Goal: Use online tool/utility: Use online tool/utility

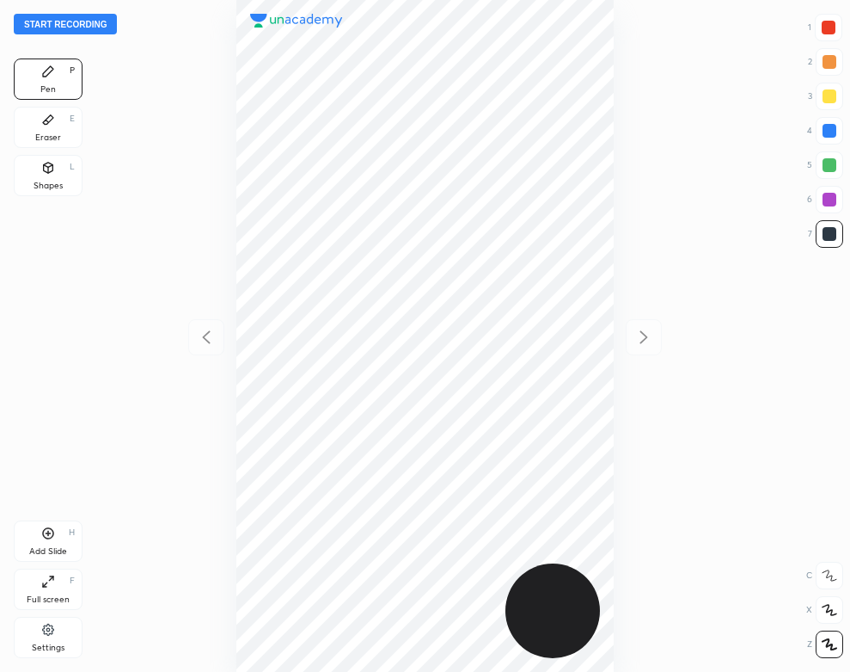
scroll to position [672, 575]
click at [47, 635] on icon at bounding box center [47, 628] width 11 height 11
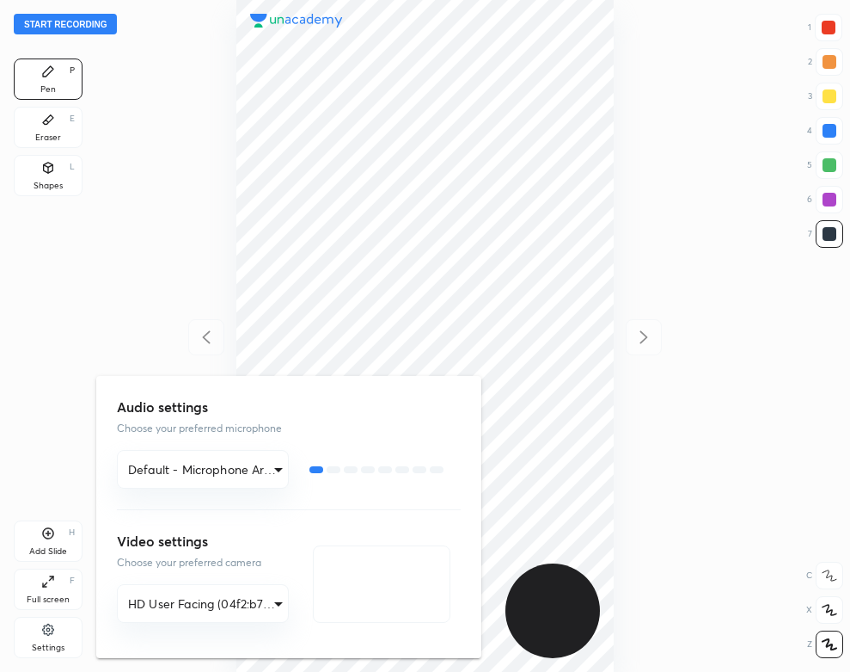
click at [133, 206] on div at bounding box center [425, 336] width 850 height 672
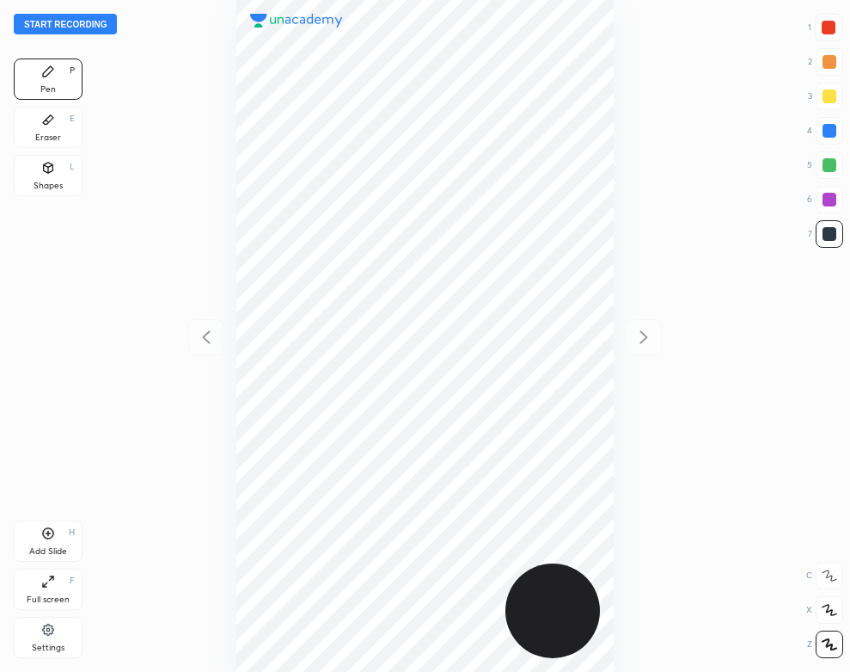
click at [96, 26] on button "Start recording" at bounding box center [65, 24] width 103 height 21
click at [34, 144] on div "Eraser E" at bounding box center [48, 127] width 69 height 41
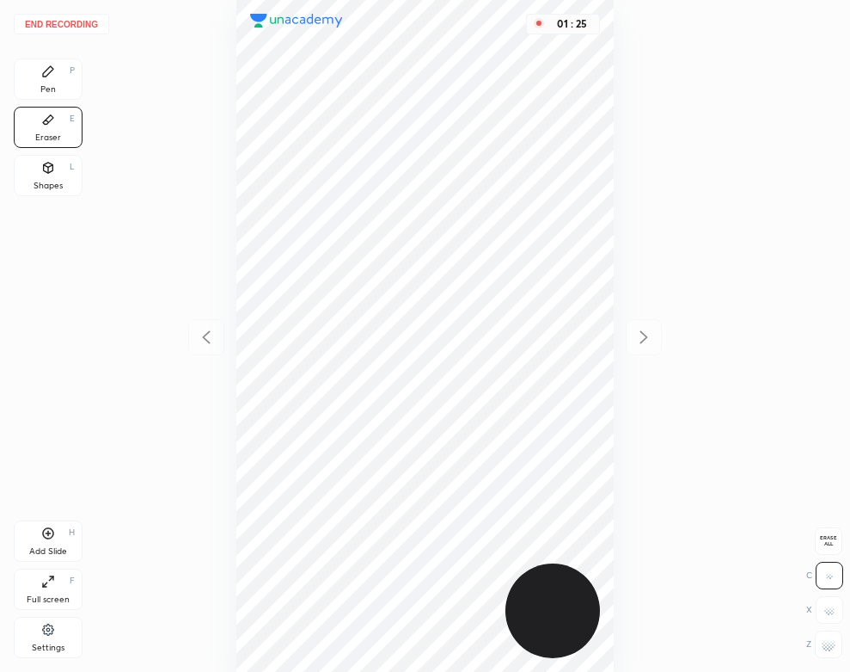
click at [44, 76] on icon at bounding box center [48, 71] width 10 height 10
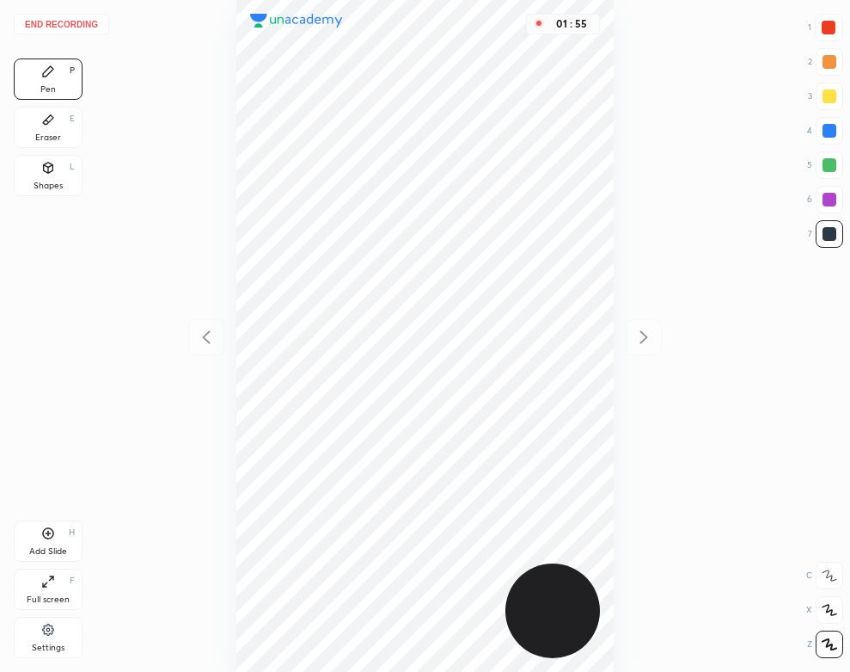
click at [40, 182] on div "Shapes" at bounding box center [48, 185] width 29 height 9
click at [62, 81] on div "Pen P" at bounding box center [48, 78] width 69 height 41
click at [78, 21] on button "End recording" at bounding box center [61, 24] width 95 height 21
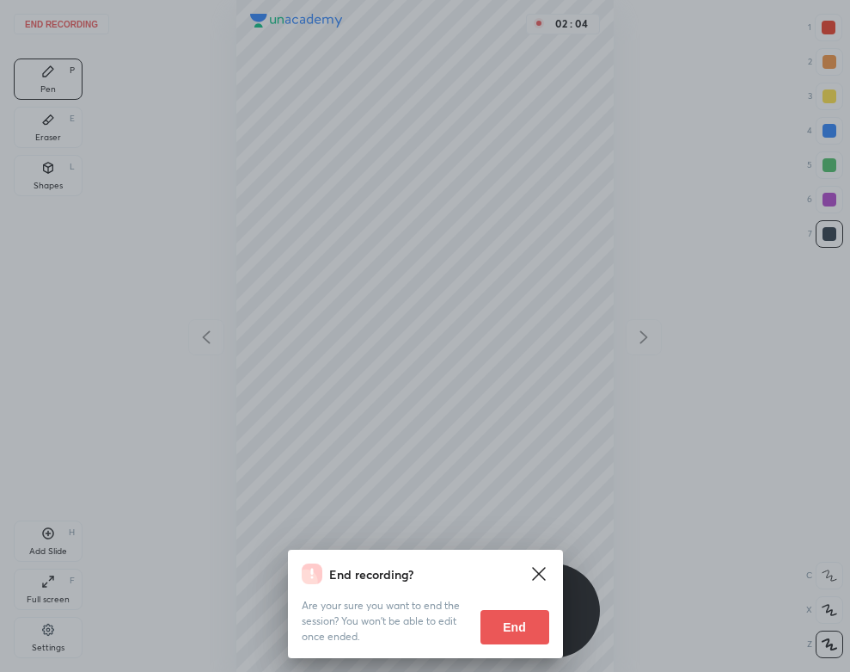
click at [537, 635] on button "End" at bounding box center [515, 627] width 69 height 34
